Goal: Register for event/course

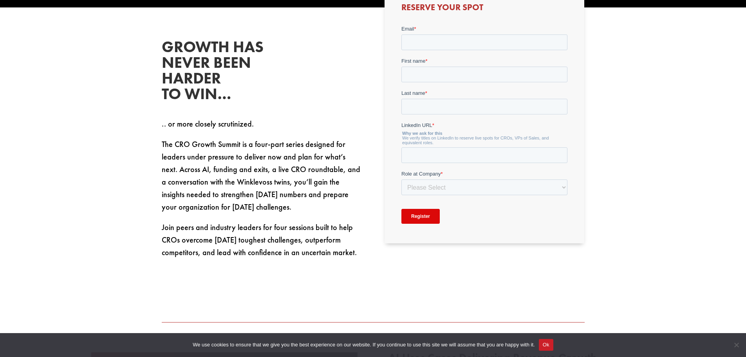
scroll to position [352, 0]
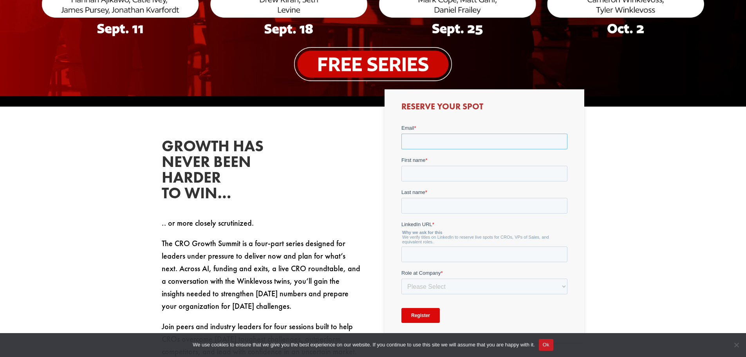
click at [413, 140] on input "Email *" at bounding box center [485, 142] width 166 height 16
type input "[EMAIL_ADDRESS][DOMAIN_NAME]"
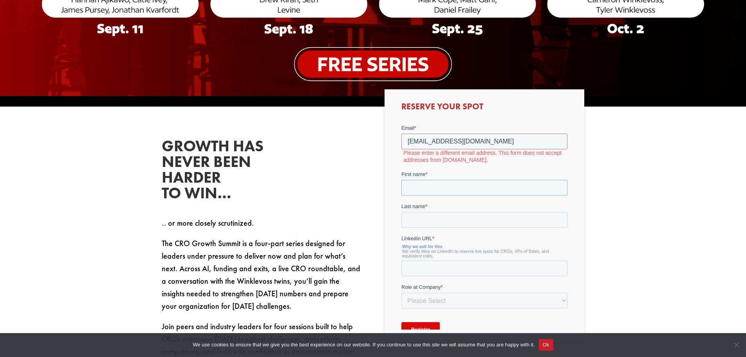
click at [417, 172] on div "First name *" at bounding box center [485, 182] width 166 height 25
type input "[PERSON_NAME]"
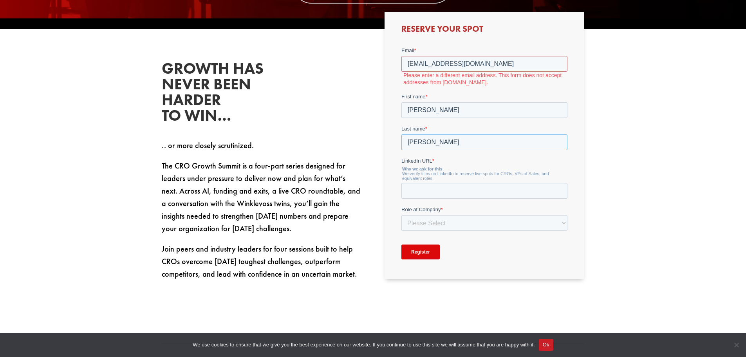
scroll to position [431, 0]
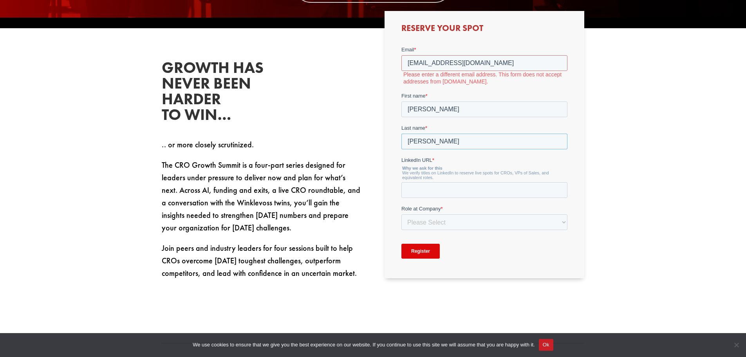
type input "[PERSON_NAME]"
click at [415, 190] on input "LinkedIn URL *" at bounding box center [485, 190] width 166 height 16
click at [421, 190] on input "LinkedIn URL *" at bounding box center [485, 190] width 166 height 16
paste input "[URL][DOMAIN_NAME]"
type input "[URL][DOMAIN_NAME]"
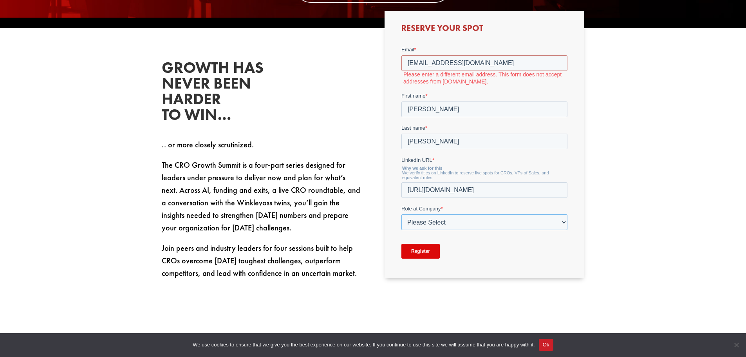
click at [430, 220] on select "Please Select C-Level (CRO, CSO, etc) Senior Leadership (VP of Sales, VP of Ena…" at bounding box center [485, 222] width 166 height 16
select select "Other"
click at [402, 214] on select "Please Select C-Level (CRO, CSO, etc) Senior Leadership (VP of Sales, VP of Ena…" at bounding box center [485, 222] width 166 height 16
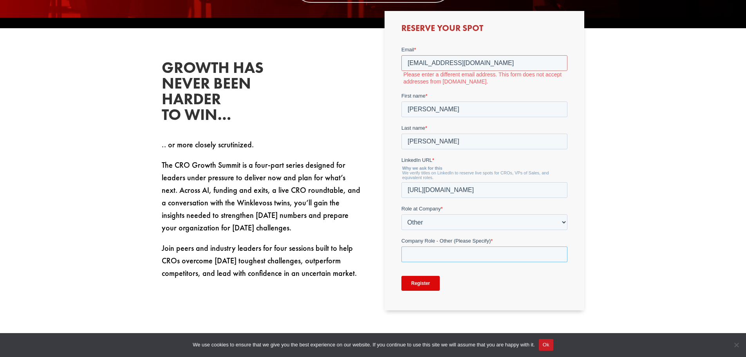
click at [421, 252] on input "Company Role - Other (Please Specify) *" at bounding box center [485, 254] width 166 height 16
type input "Consultant"
click at [422, 282] on input "Register" at bounding box center [421, 283] width 38 height 15
click at [486, 65] on input "[EMAIL_ADDRESS][DOMAIN_NAME]" at bounding box center [485, 63] width 166 height 16
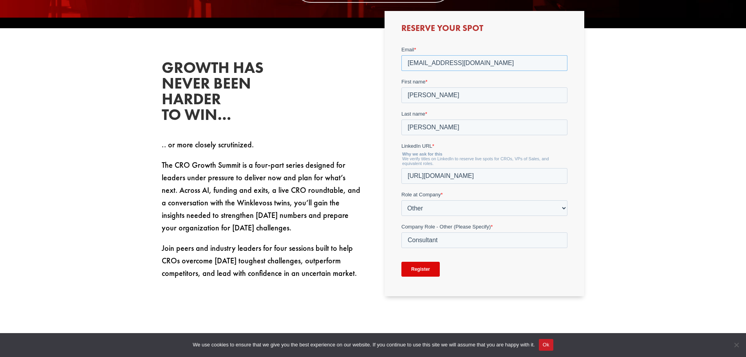
type input "[EMAIL_ADDRESS][DOMAIN_NAME]"
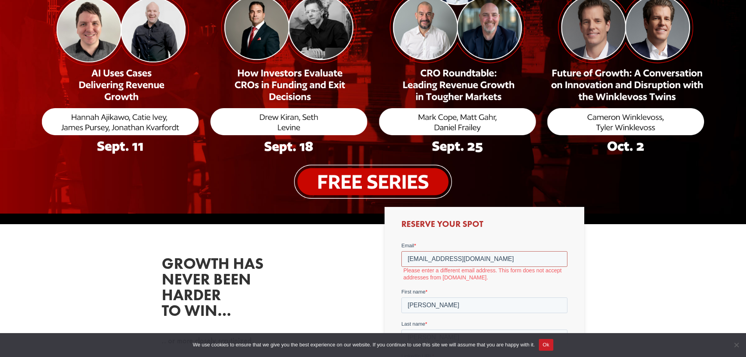
scroll to position [313, 0]
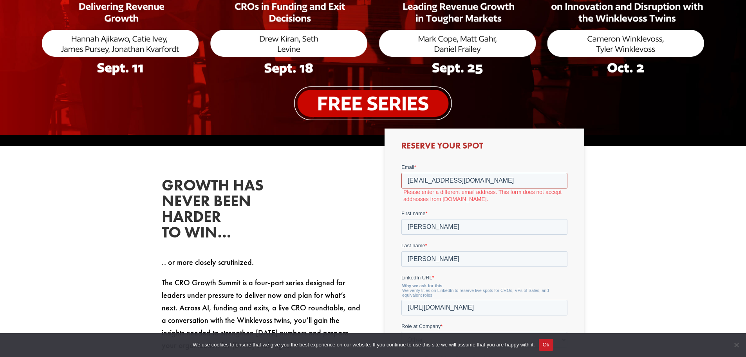
click at [477, 181] on input "[EMAIL_ADDRESS][DOMAIN_NAME]" at bounding box center [485, 181] width 166 height 16
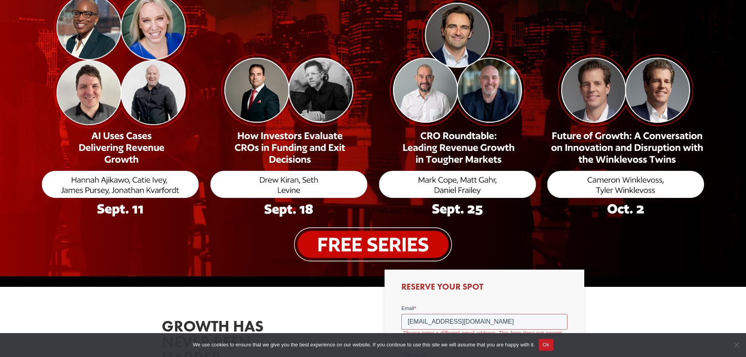
scroll to position [39, 0]
